Goal: Transaction & Acquisition: Download file/media

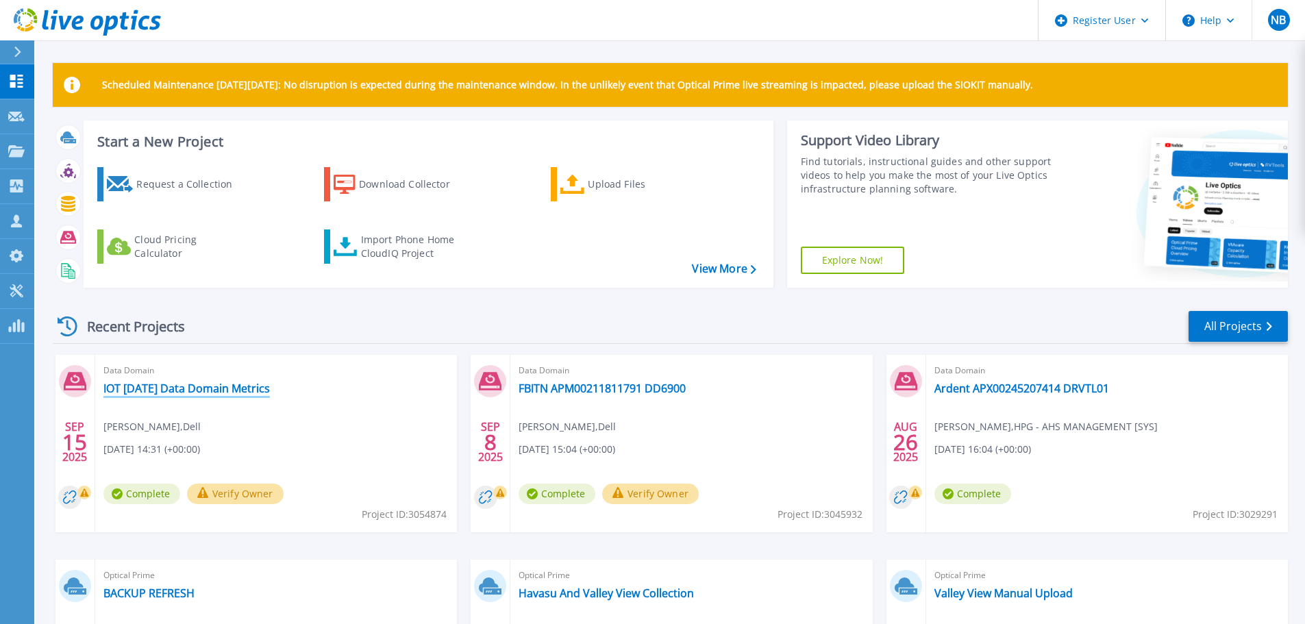
click at [270, 389] on link "IOT [DATE] Data Domain Metrics" at bounding box center [186, 388] width 166 height 14
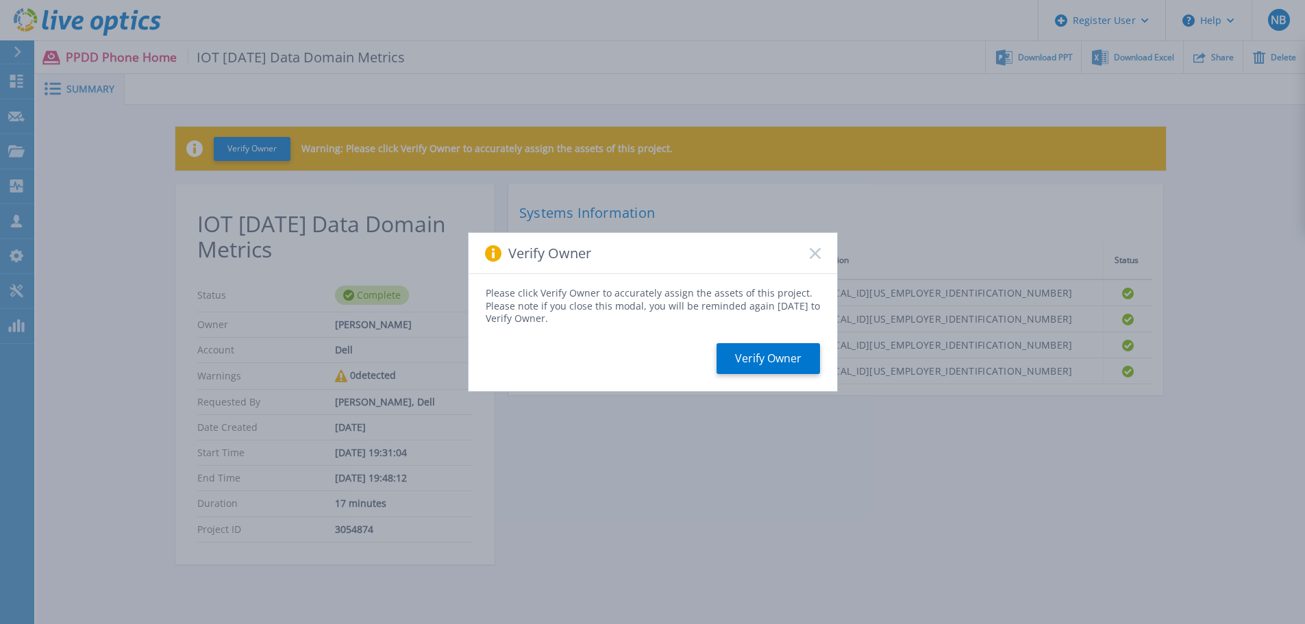
click at [817, 253] on icon at bounding box center [814, 253] width 11 height 11
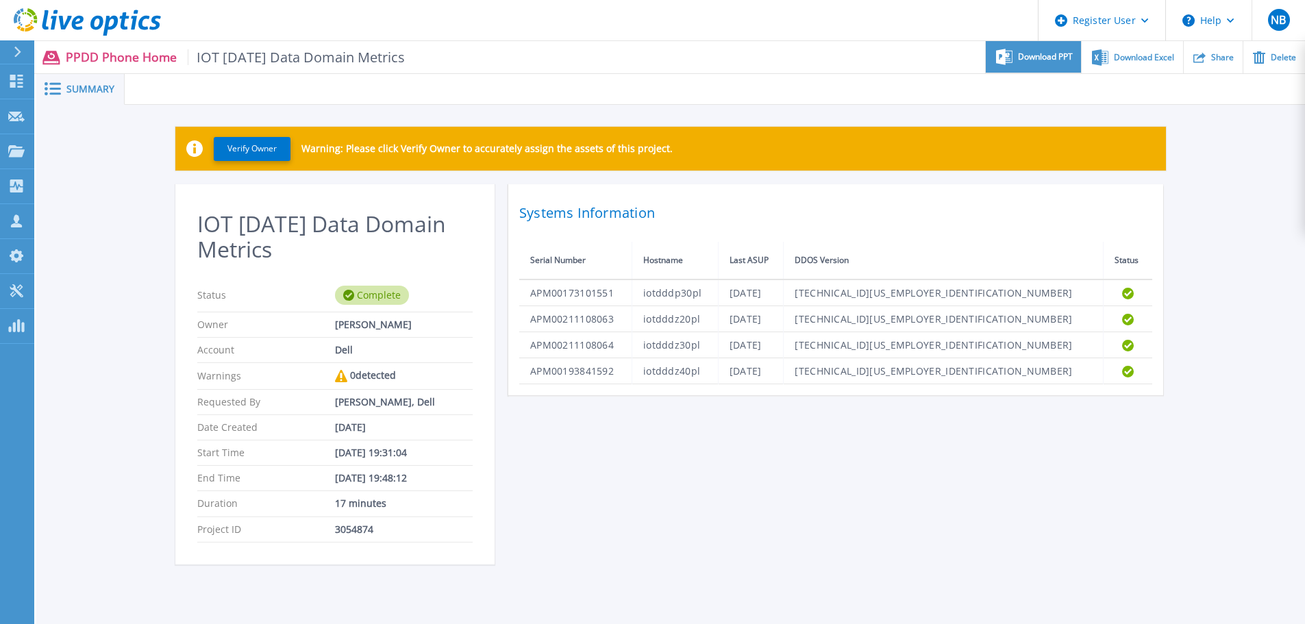
click at [1031, 55] on span "Download PPT" at bounding box center [1045, 57] width 55 height 8
